Goal: Information Seeking & Learning: Learn about a topic

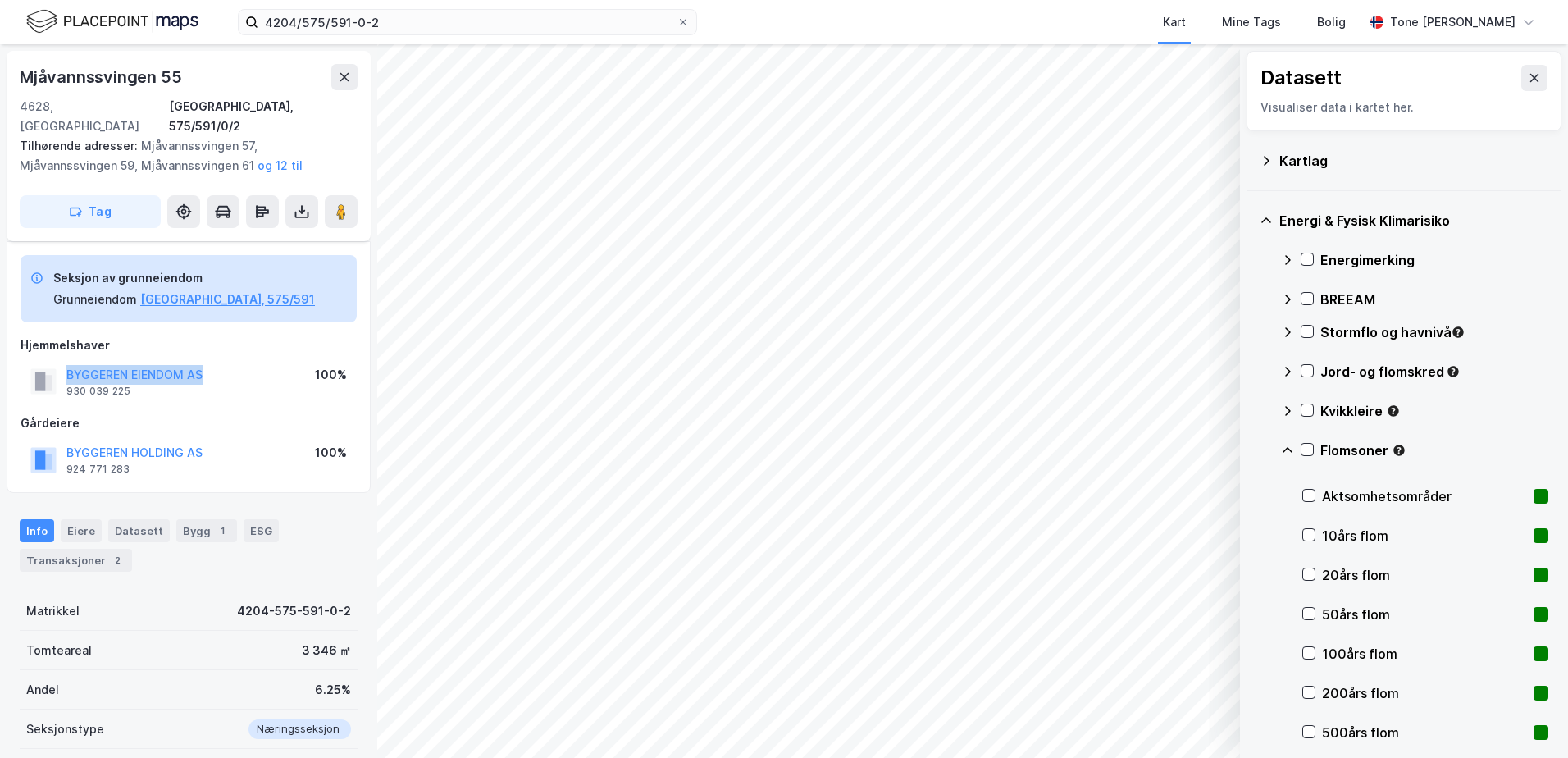
scroll to position [95, 0]
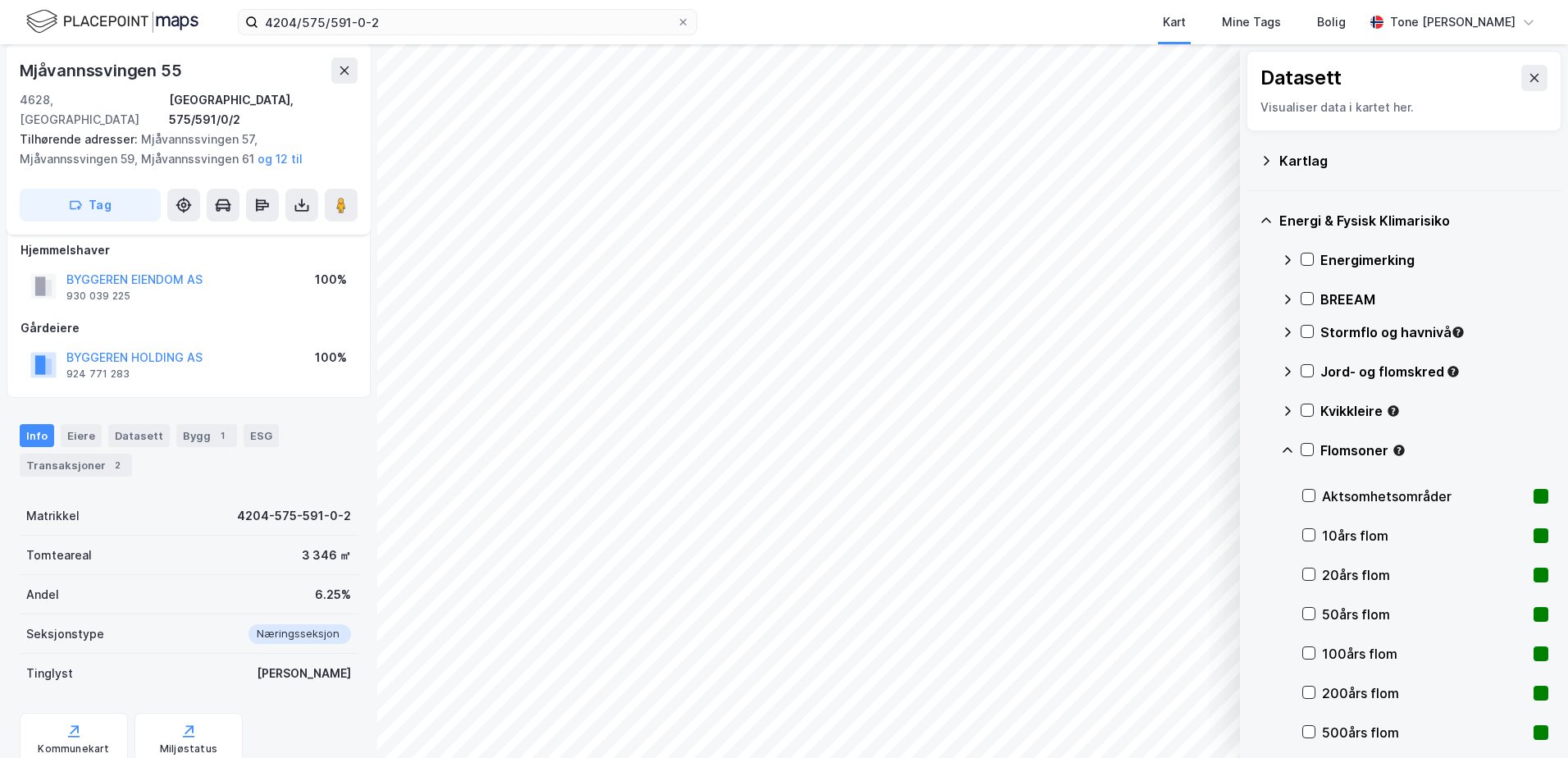
click at [1288, 160] on div "Kartlag" at bounding box center [1414, 161] width 269 height 20
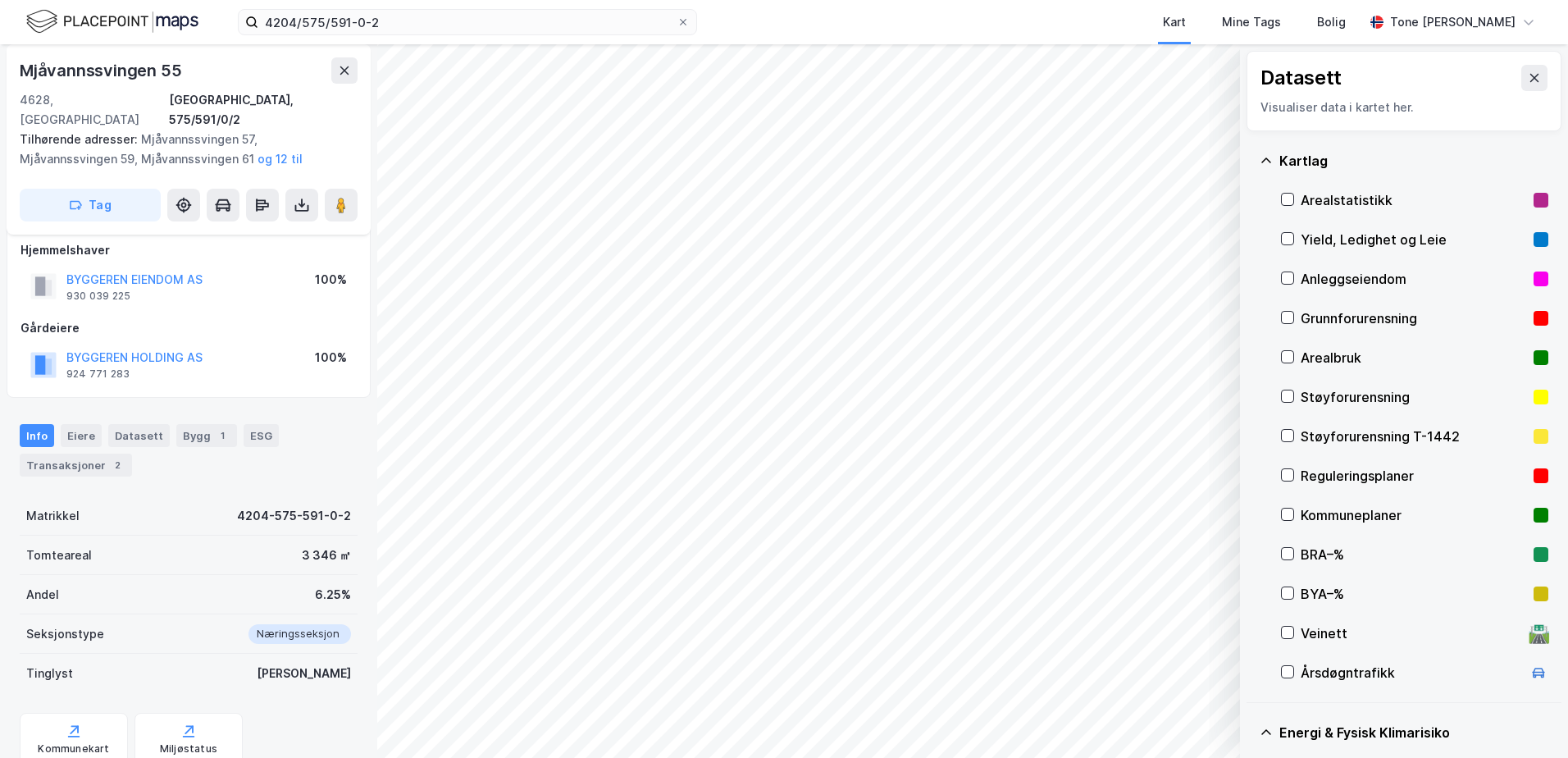
click at [1313, 315] on div "Grunnforurensning" at bounding box center [1414, 318] width 226 height 20
click at [1313, 316] on div "Grunnforurensning" at bounding box center [1414, 318] width 226 height 20
click at [1268, 163] on icon at bounding box center [1266, 160] width 13 height 13
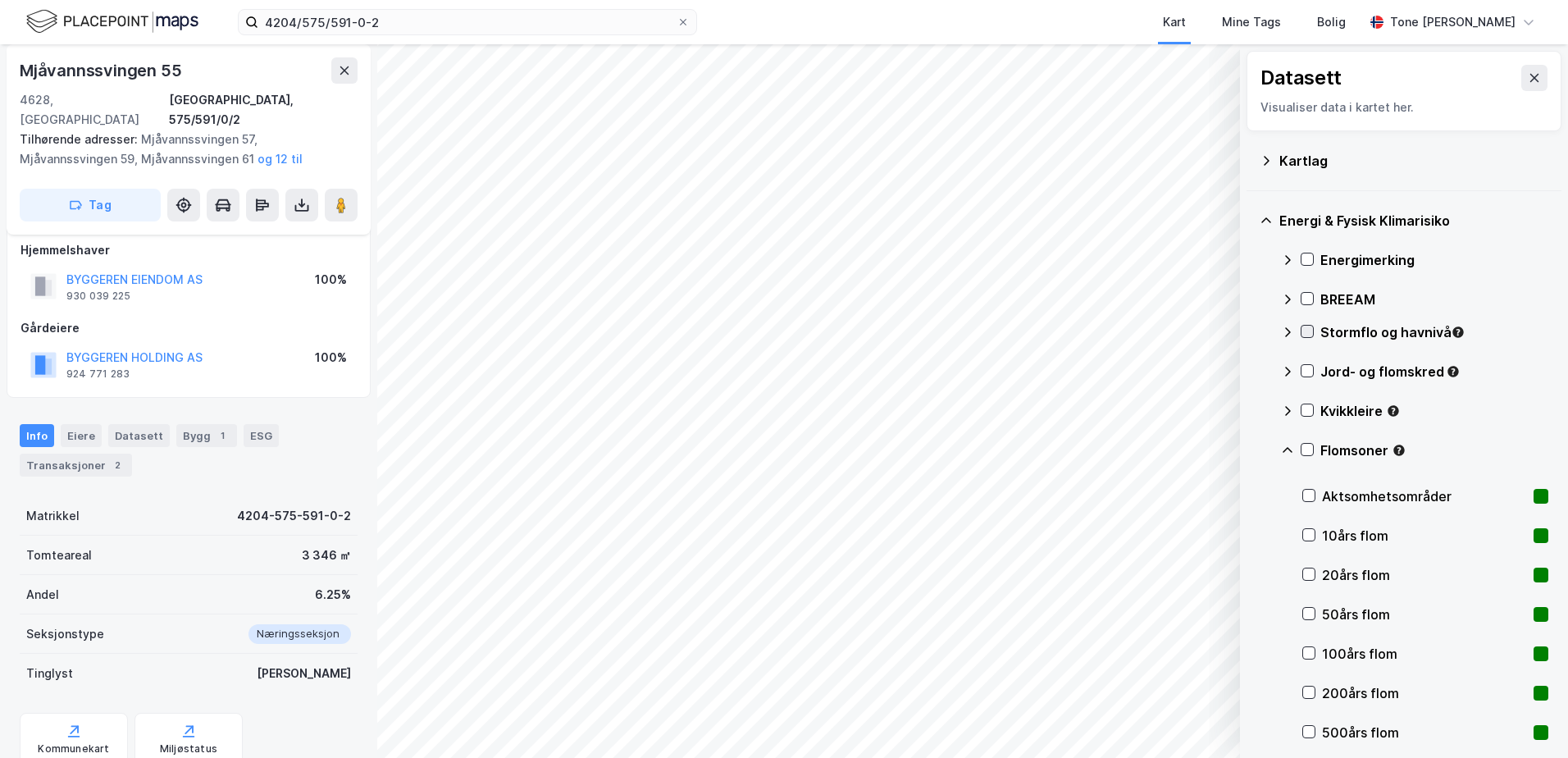
click at [1310, 329] on icon at bounding box center [1307, 331] width 11 height 11
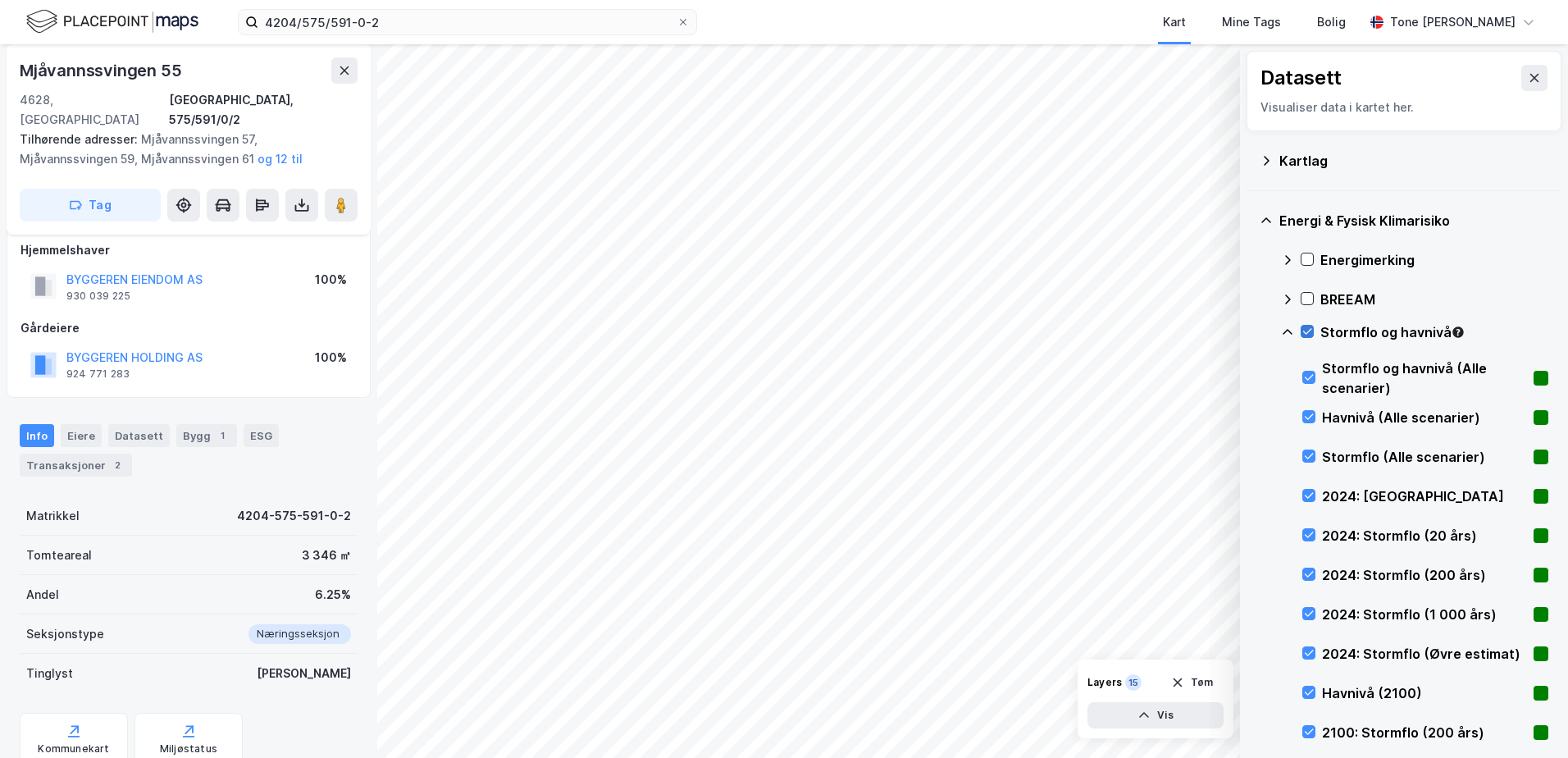
click at [1310, 333] on icon at bounding box center [1307, 331] width 11 height 11
click at [1306, 327] on icon at bounding box center [1307, 331] width 11 height 11
click at [1307, 329] on icon at bounding box center [1307, 331] width 11 height 11
click at [1288, 333] on icon at bounding box center [1287, 332] width 13 height 13
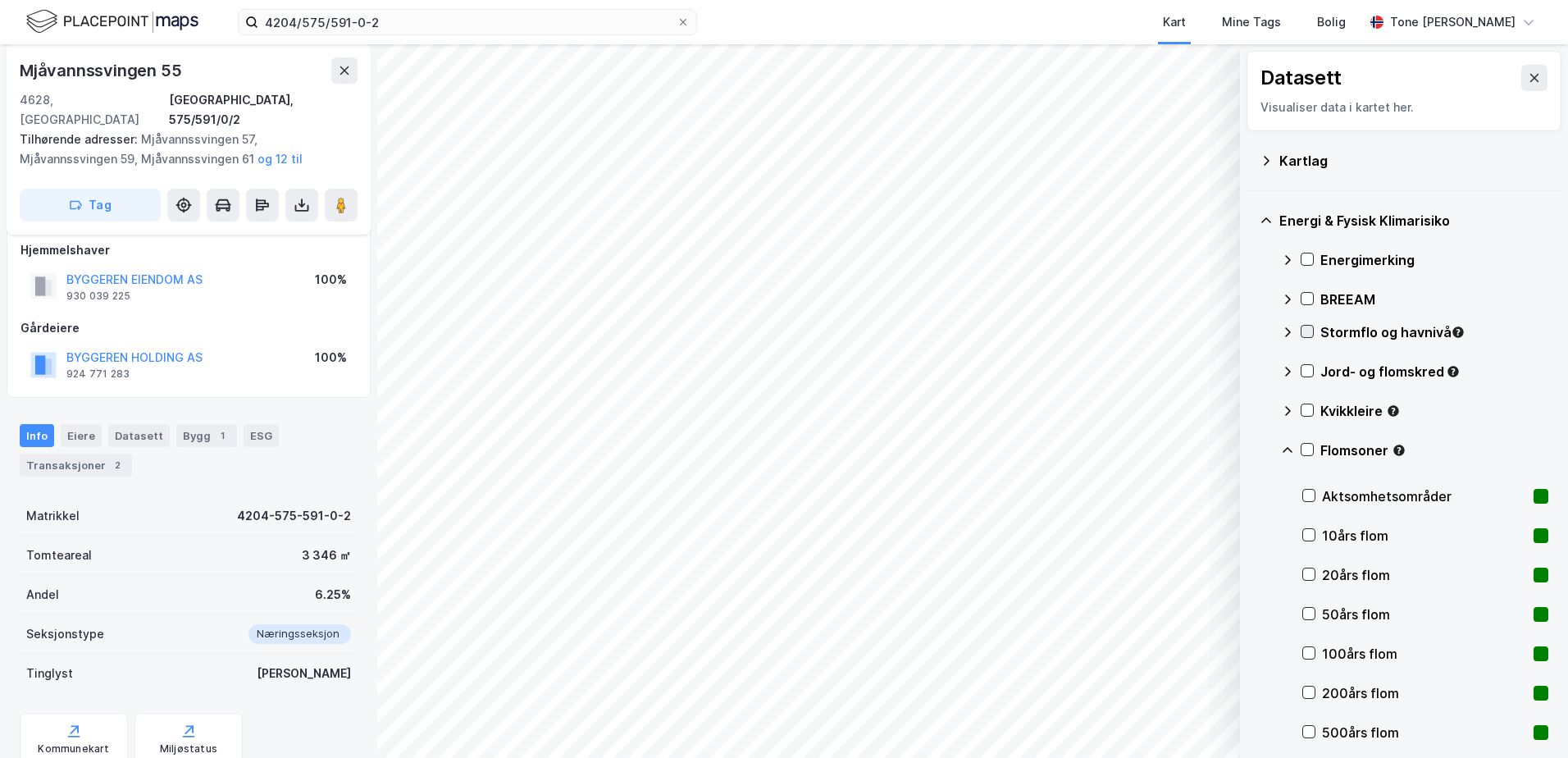
click at [1306, 331] on icon at bounding box center [1307, 331] width 11 height 11
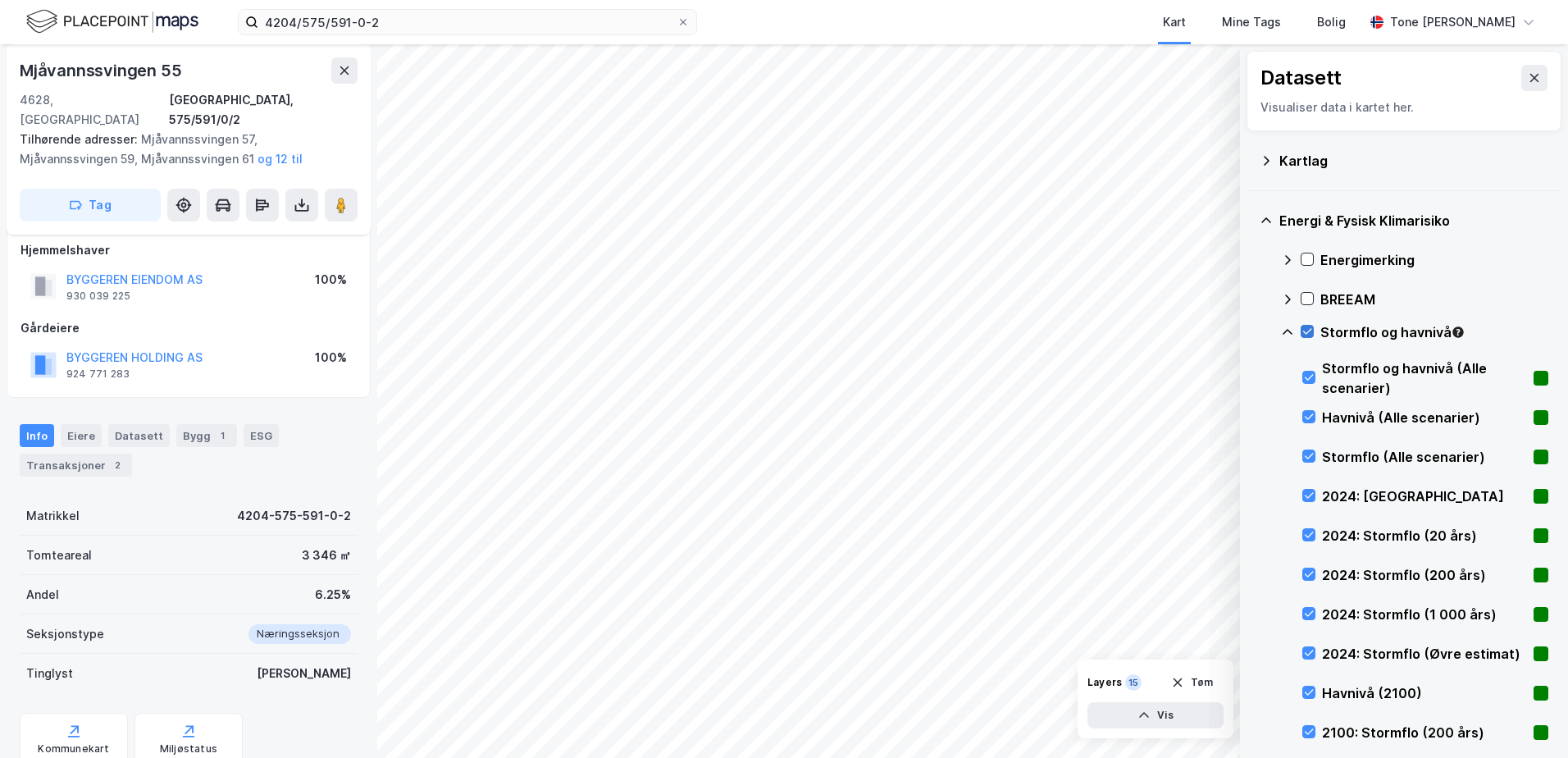
click at [1306, 332] on icon at bounding box center [1307, 331] width 11 height 11
click at [1286, 330] on icon at bounding box center [1287, 332] width 13 height 13
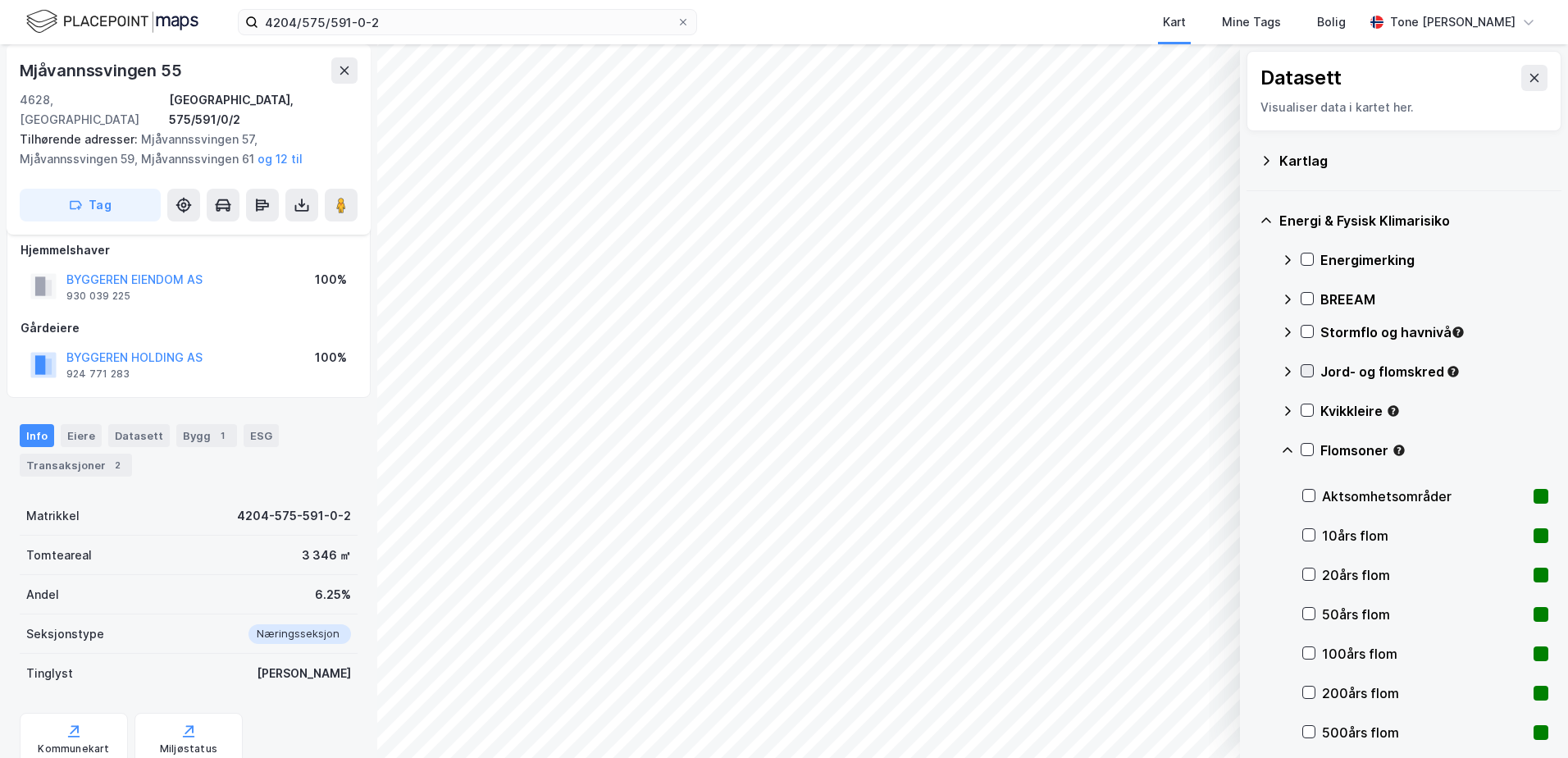
click at [1308, 369] on icon at bounding box center [1307, 370] width 11 height 11
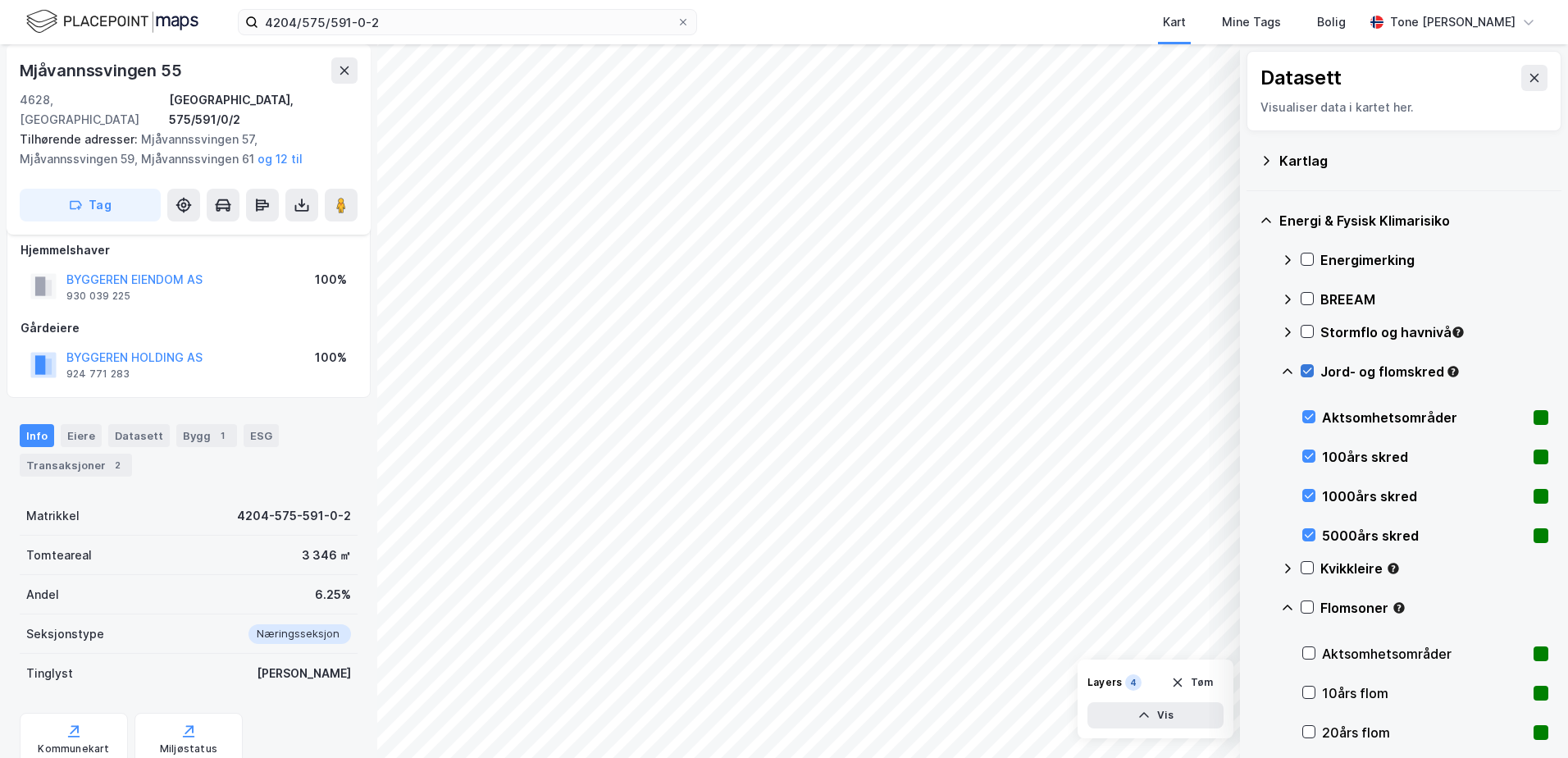
click at [1308, 369] on icon at bounding box center [1307, 370] width 11 height 11
click at [1288, 370] on icon at bounding box center [1287, 371] width 13 height 13
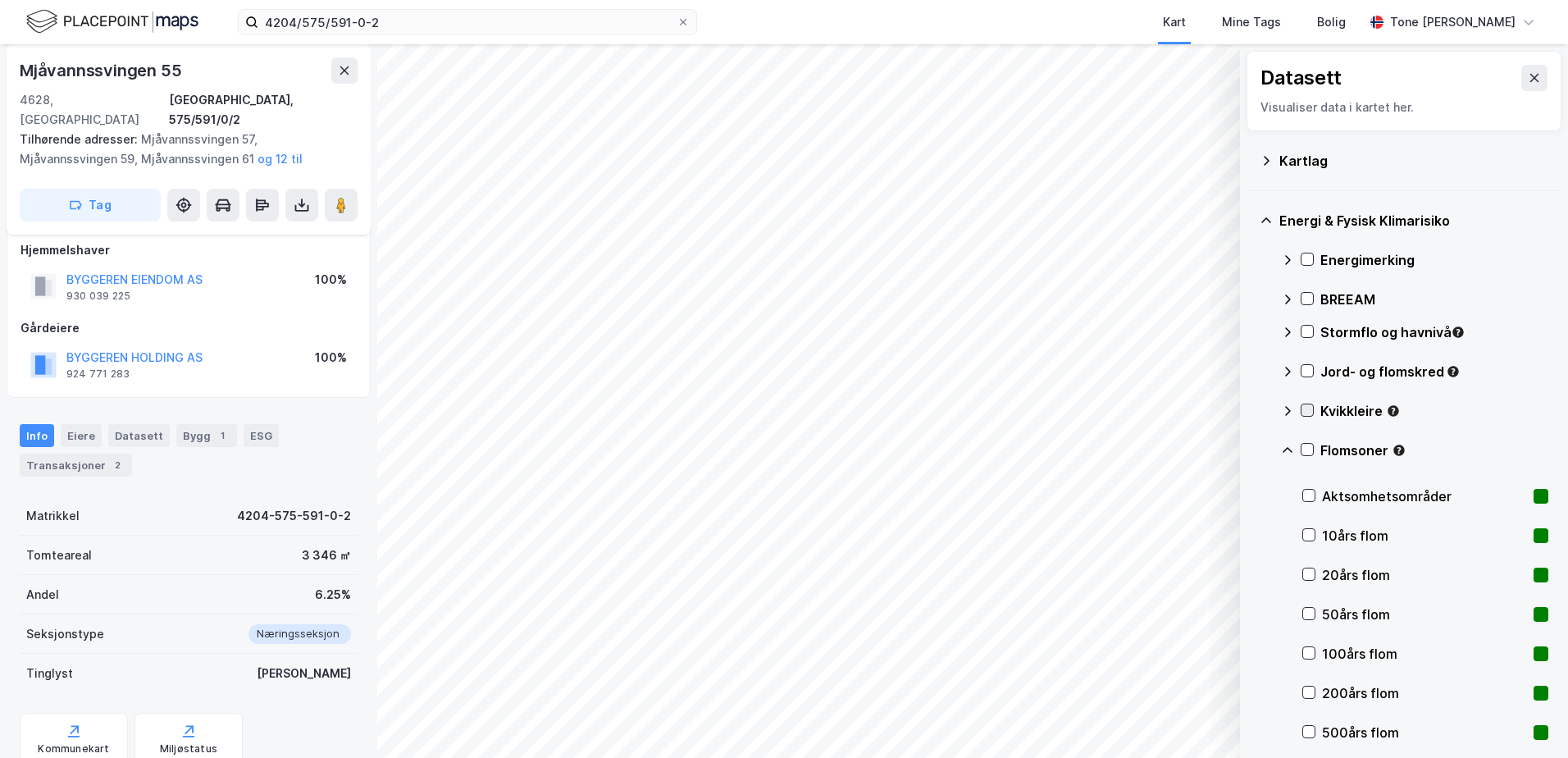
click at [1301, 409] on div at bounding box center [1307, 409] width 13 height 13
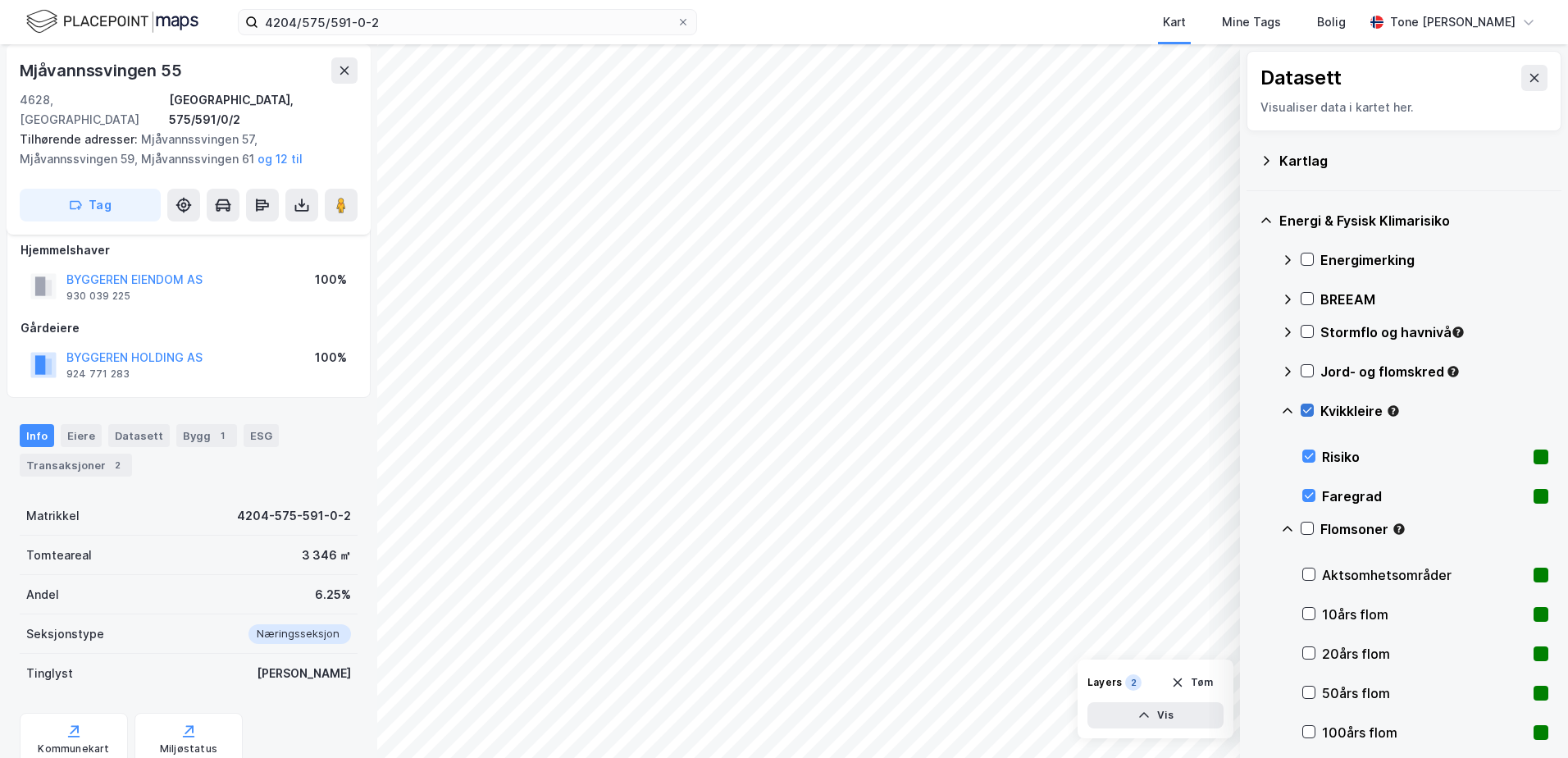
click at [1306, 407] on icon at bounding box center [1307, 409] width 11 height 11
click at [1303, 409] on icon at bounding box center [1307, 409] width 11 height 11
click at [1305, 408] on icon at bounding box center [1307, 409] width 11 height 11
click at [1288, 410] on icon at bounding box center [1287, 410] width 13 height 13
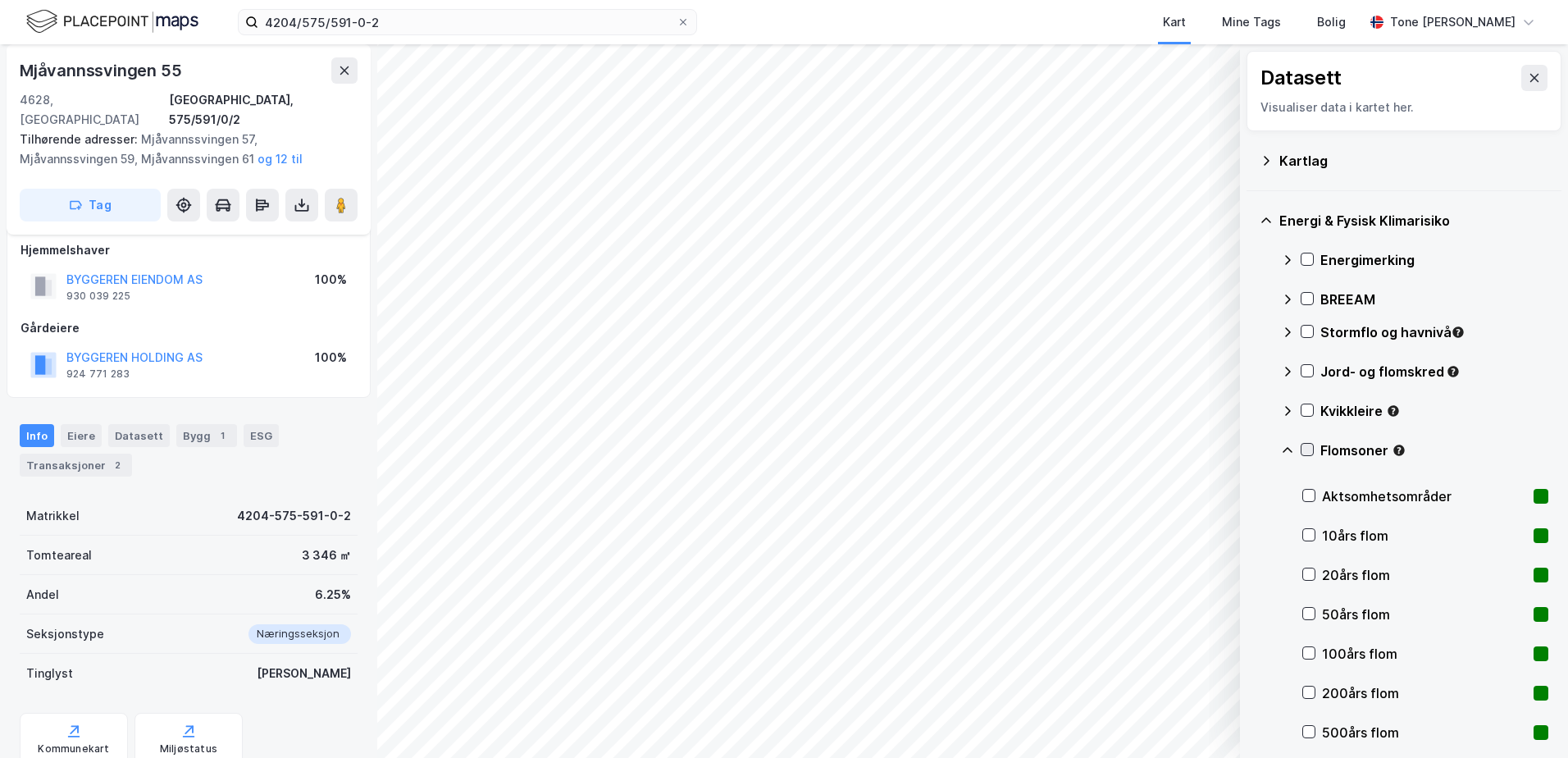
click at [1310, 446] on icon at bounding box center [1307, 449] width 11 height 11
click at [1286, 446] on icon at bounding box center [1287, 450] width 13 height 13
